Goal: Answer question/provide support

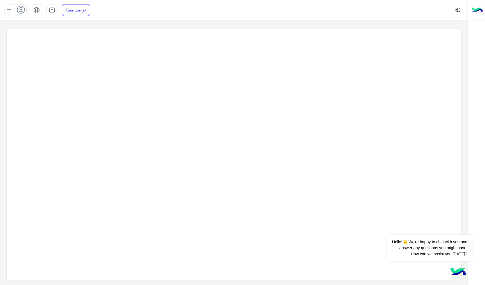
click at [143, 202] on div at bounding box center [233, 155] width 455 height 253
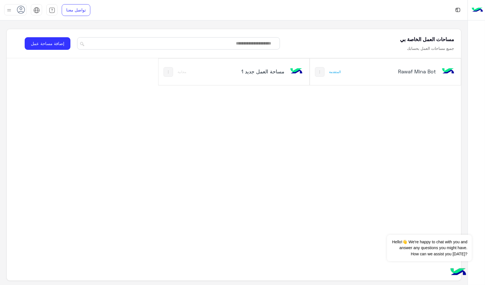
click at [388, 73] on h5 "Rawaf Mina Bot" at bounding box center [410, 71] width 50 height 7
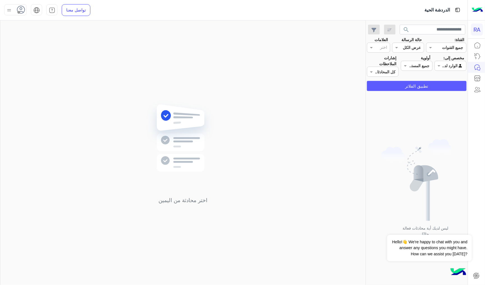
click at [442, 85] on button "تطبيق الفلاتر" at bounding box center [417, 86] width 100 height 10
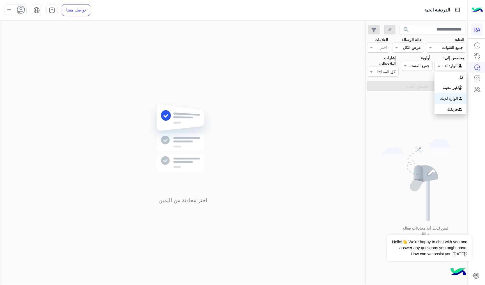
click at [451, 68] on input "text" at bounding box center [456, 66] width 13 height 6
click at [443, 89] on b "غير معينة" at bounding box center [450, 87] width 15 height 5
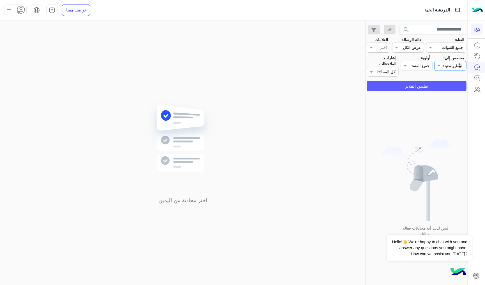
click at [443, 89] on button "تطبيق الفلاتر" at bounding box center [417, 86] width 100 height 10
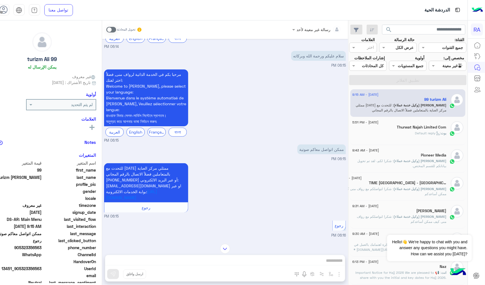
scroll to position [80, 0]
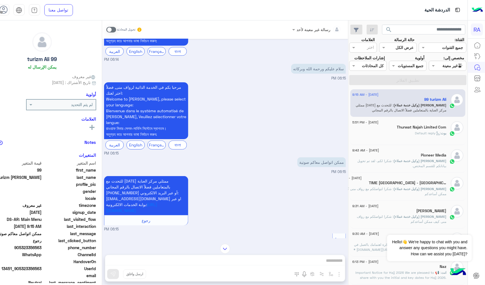
click at [181, 182] on span "للتحدث مع [DATE] ممثلي مركز العناية بالمتعاملين فضلاً الاتصال بالرقم المجاني [P…" at bounding box center [143, 193] width 75 height 28
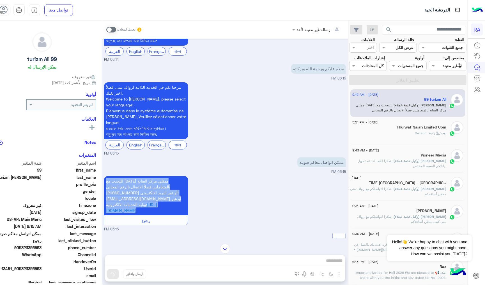
click at [181, 182] on span "للتحدث مع [DATE] ممثلي مركز العناية بالمتعاملين فضلاً الاتصال بالرقم المجاني [P…" at bounding box center [143, 193] width 75 height 28
copy p "للتحدث مع [DATE] ممثلي مركز العناية بالمتعاملين فضلاً الاتصال بالرقم المجاني [P…"
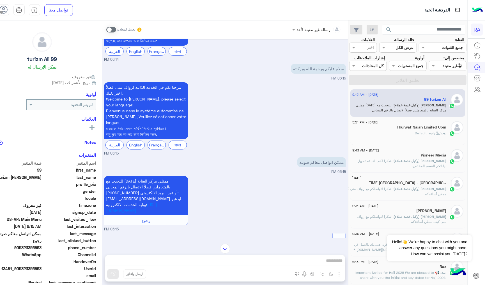
click at [213, 154] on small "06:15 PM" at bounding box center [225, 153] width 242 height 5
